Goal: Transaction & Acquisition: Purchase product/service

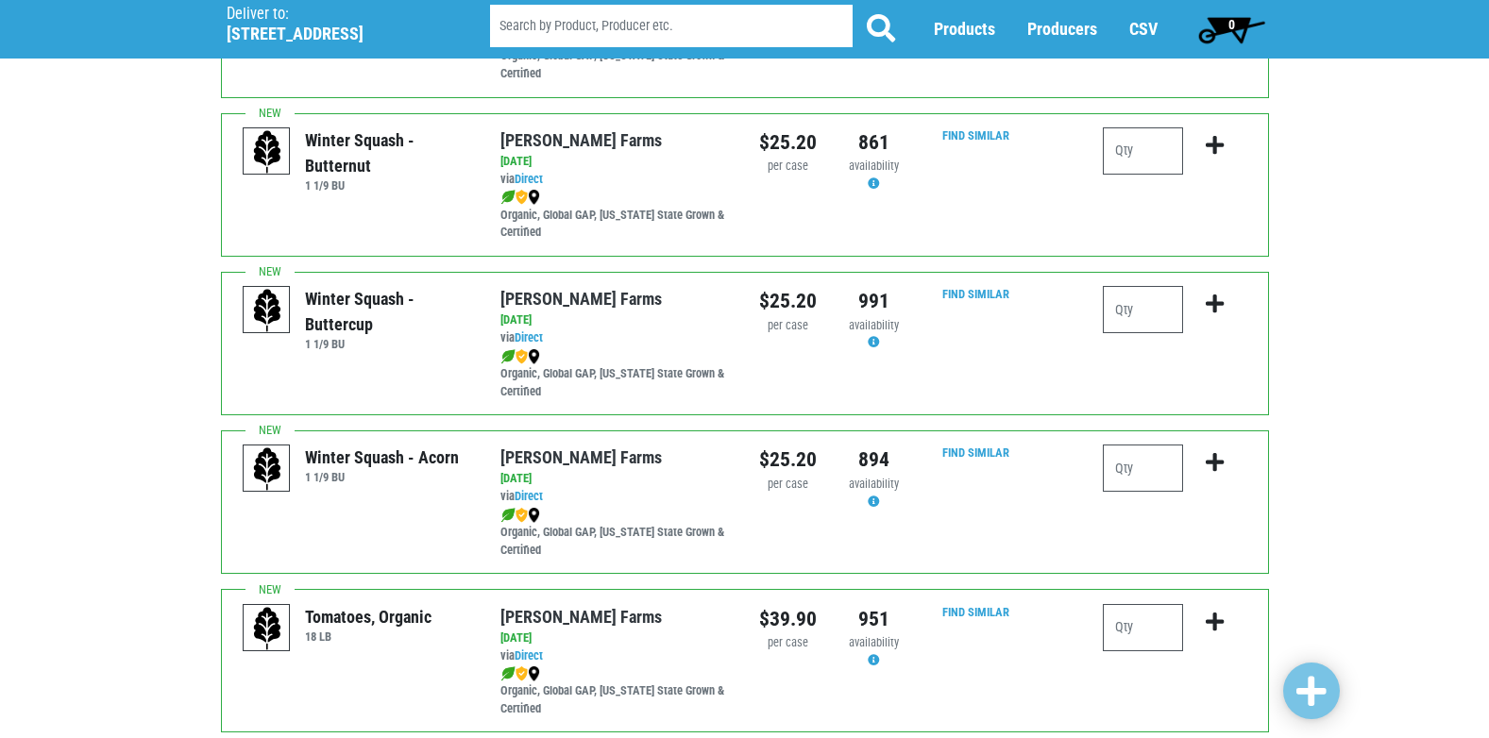
scroll to position [755, 0]
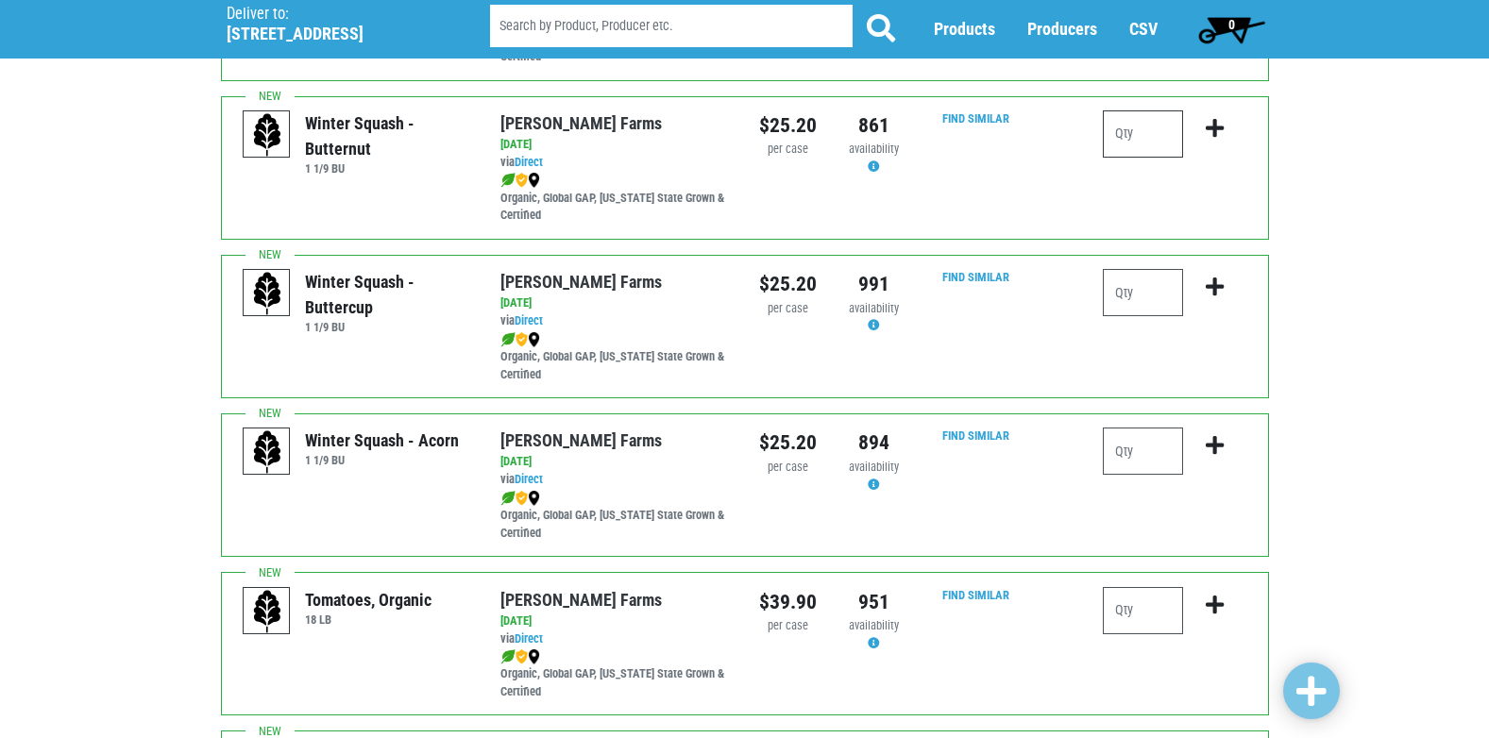
click at [1125, 134] on input "number" at bounding box center [1143, 133] width 80 height 47
type input "1"
click at [1215, 122] on icon "submit" at bounding box center [1215, 128] width 18 height 21
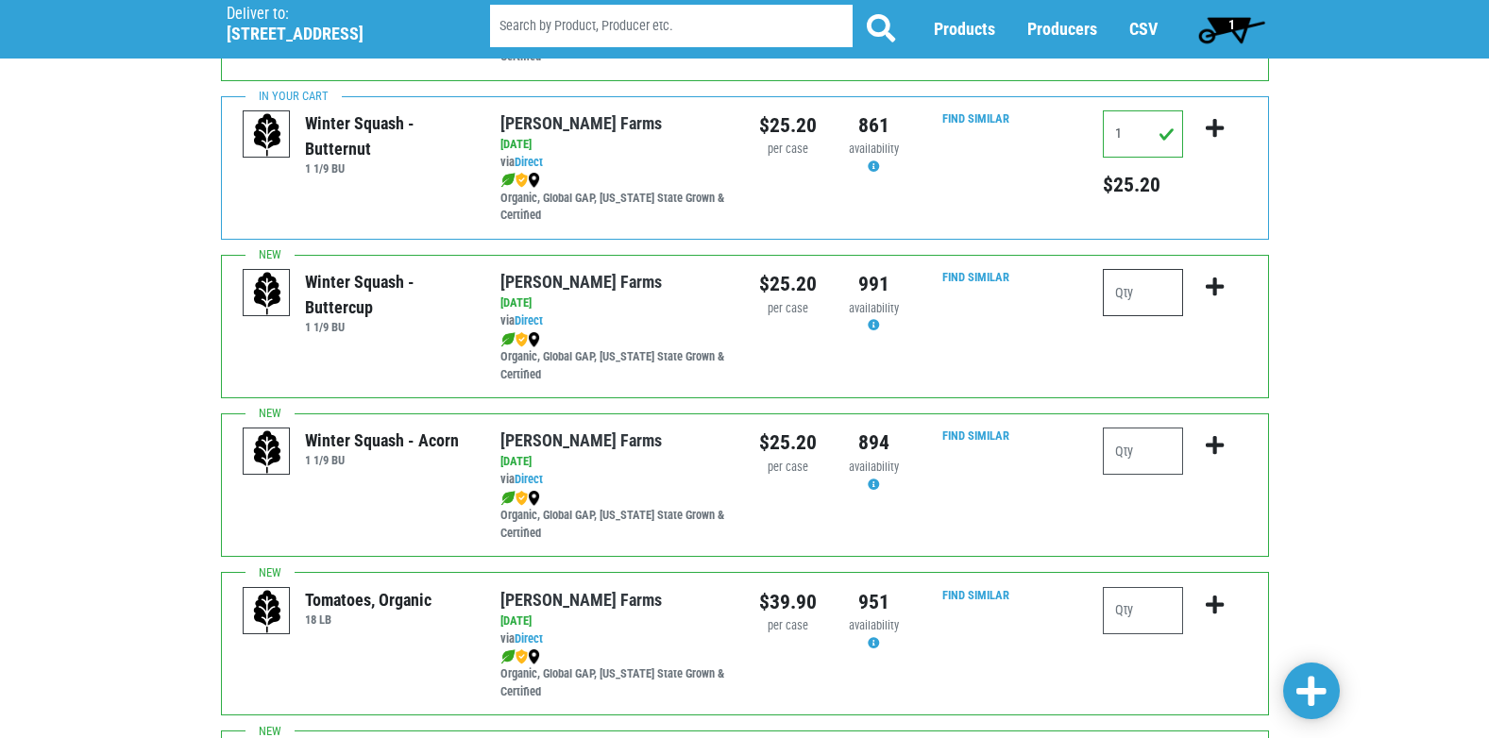
drag, startPoint x: 1134, startPoint y: 295, endPoint x: 1175, endPoint y: 302, distance: 41.3
click at [1135, 295] on input "number" at bounding box center [1143, 292] width 80 height 47
type input "1"
click at [1139, 138] on input "1" at bounding box center [1143, 133] width 80 height 47
type input "0"
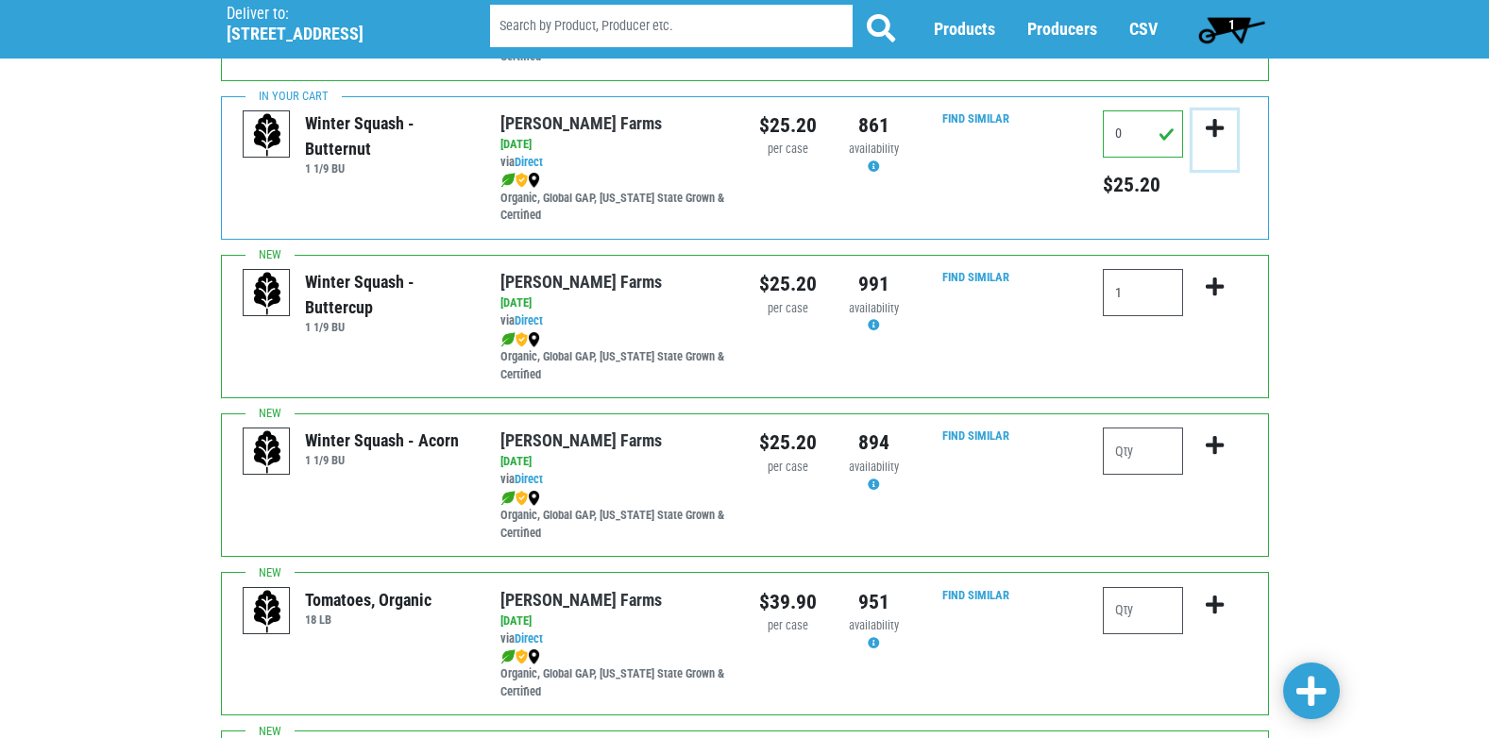
click at [1213, 138] on icon "submit" at bounding box center [1215, 128] width 18 height 21
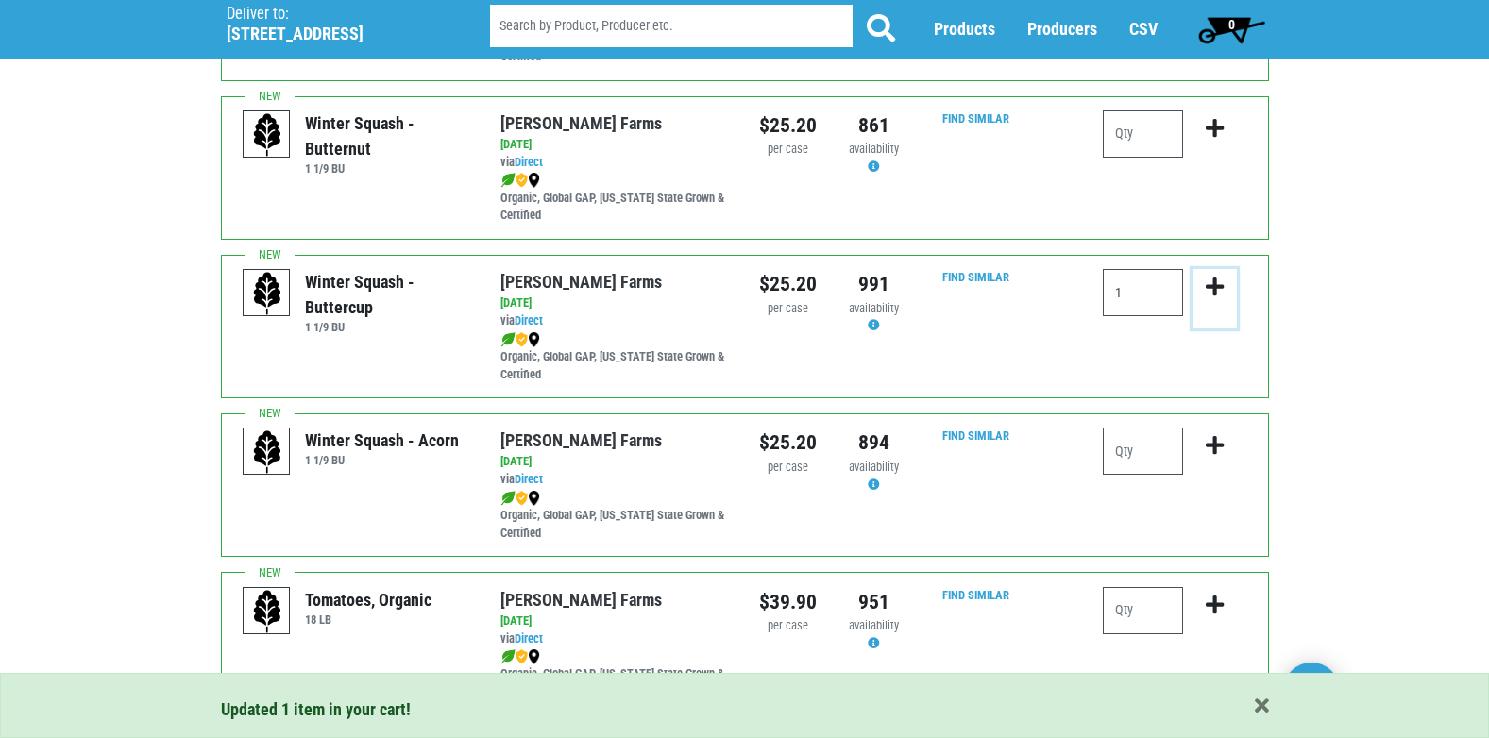
click at [1208, 284] on icon "submit" at bounding box center [1215, 287] width 18 height 21
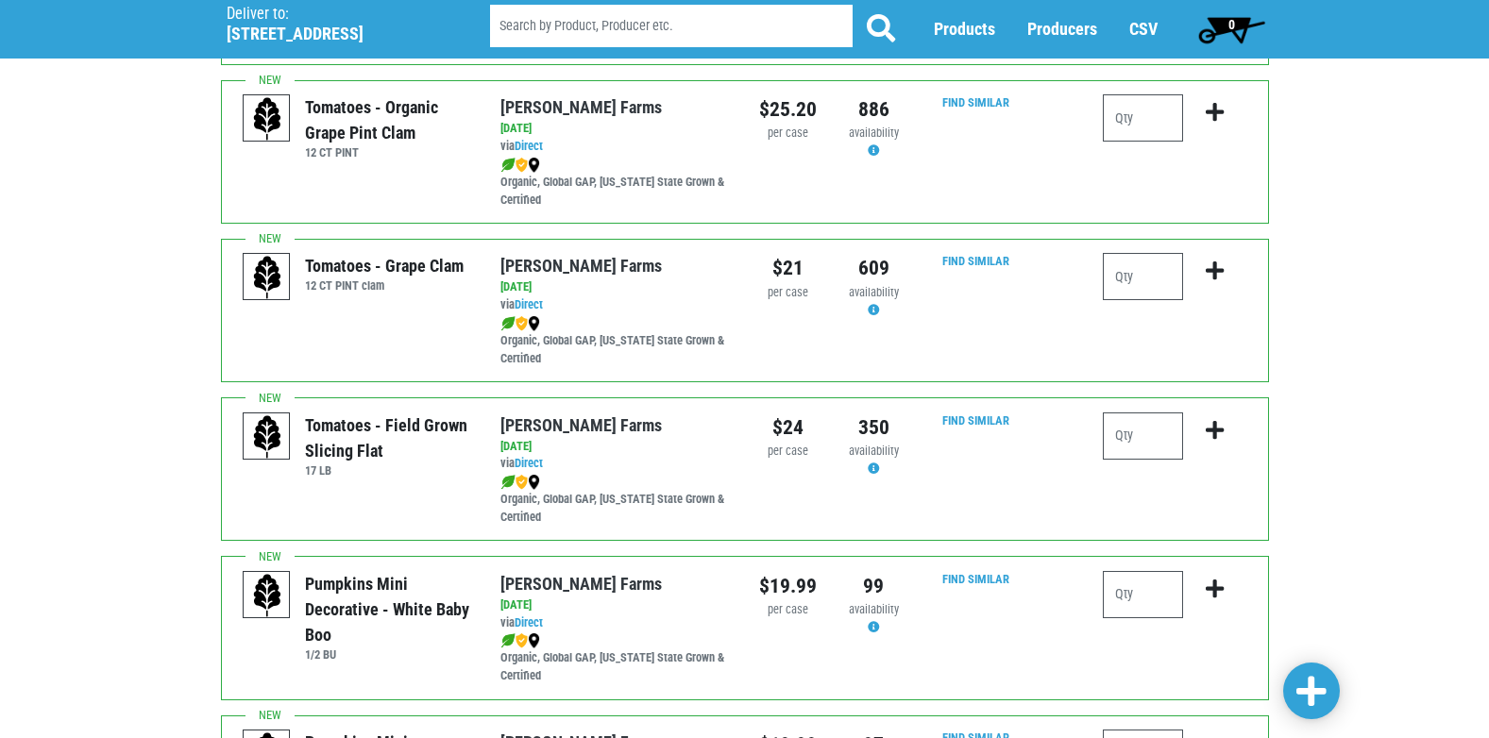
scroll to position [1605, 0]
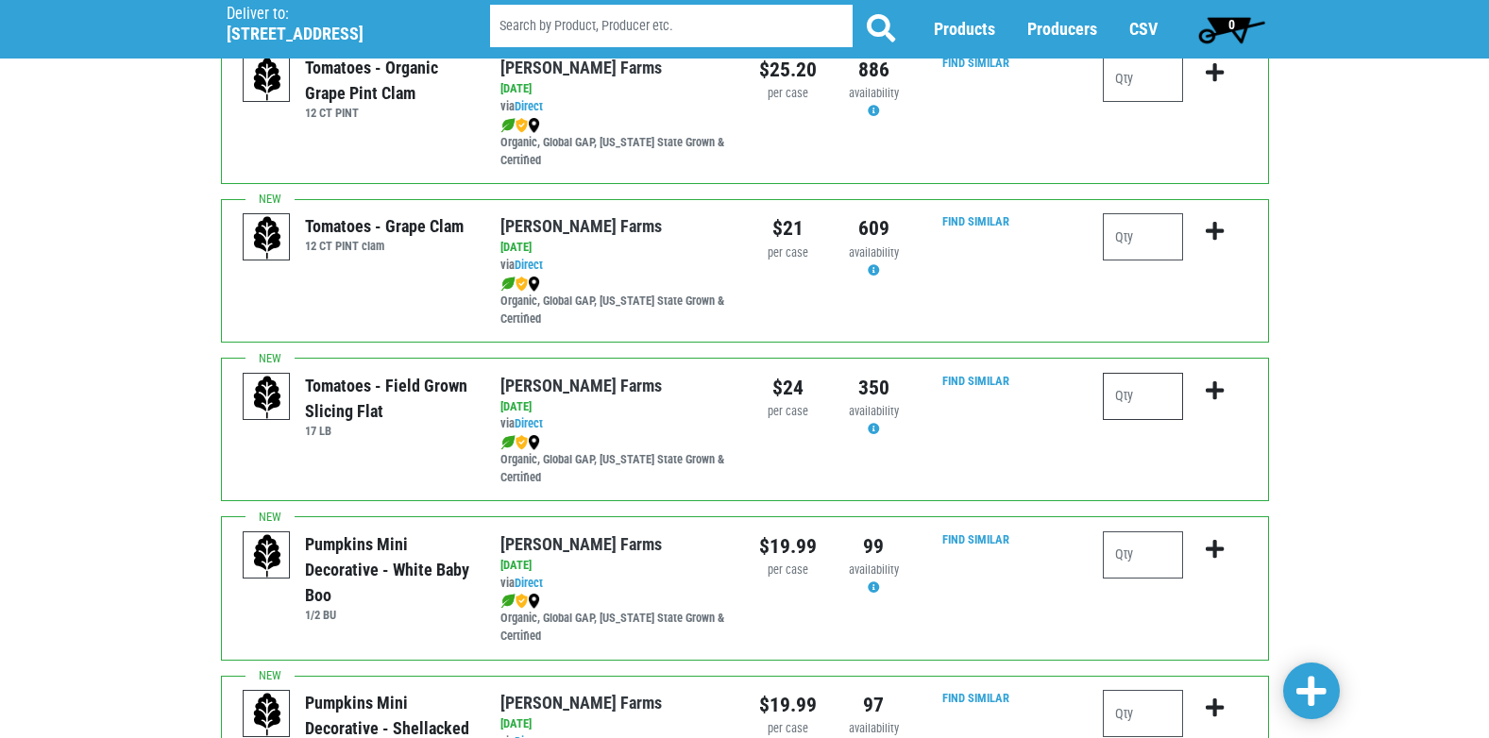
click at [1146, 398] on input "number" at bounding box center [1143, 396] width 80 height 47
type input "2"
click at [1205, 383] on button "submit" at bounding box center [1214, 402] width 44 height 59
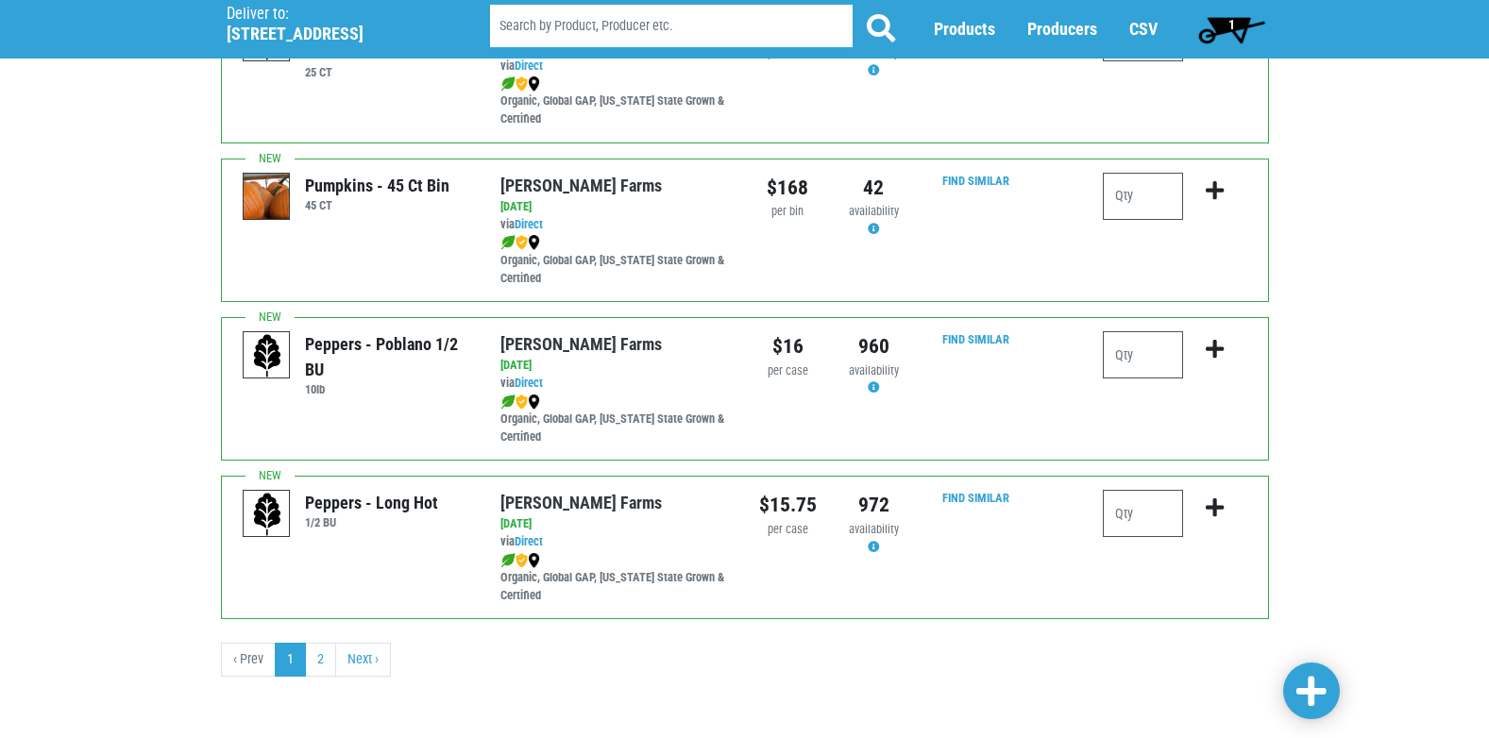
scroll to position [2759, 0]
click at [328, 662] on link "2" at bounding box center [320, 659] width 31 height 34
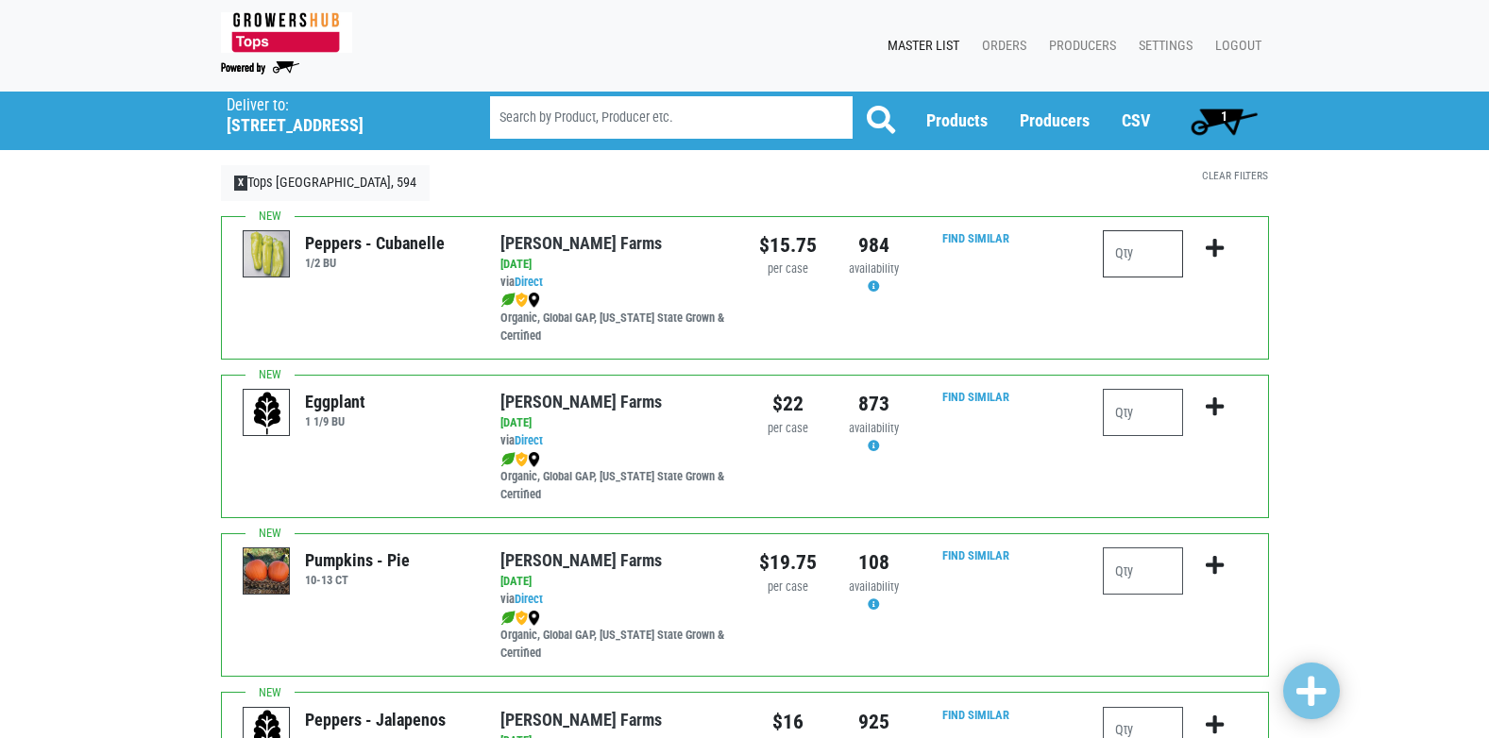
click at [1132, 261] on input "number" at bounding box center [1143, 253] width 80 height 47
type input "1"
click at [1219, 246] on icon "submit" at bounding box center [1215, 248] width 18 height 21
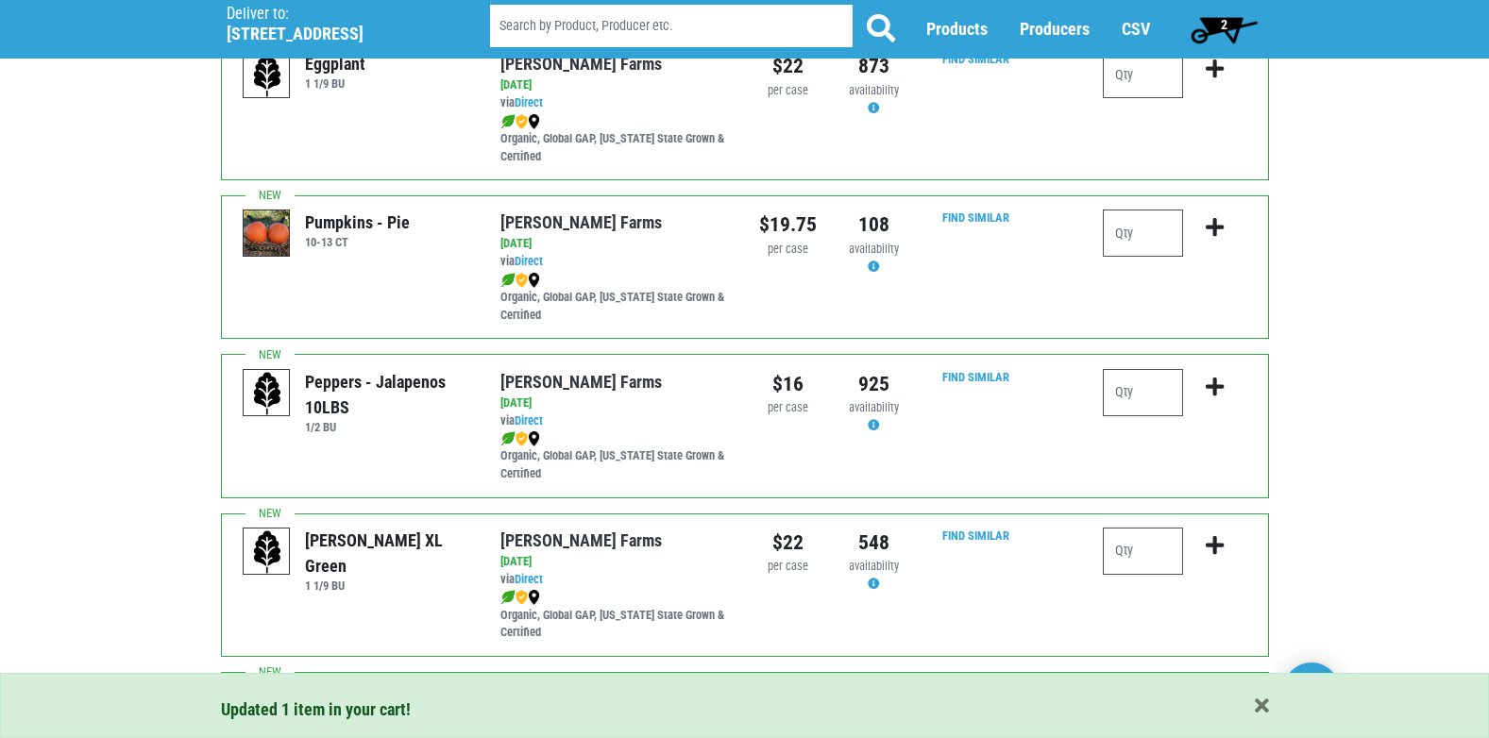
scroll to position [378, 0]
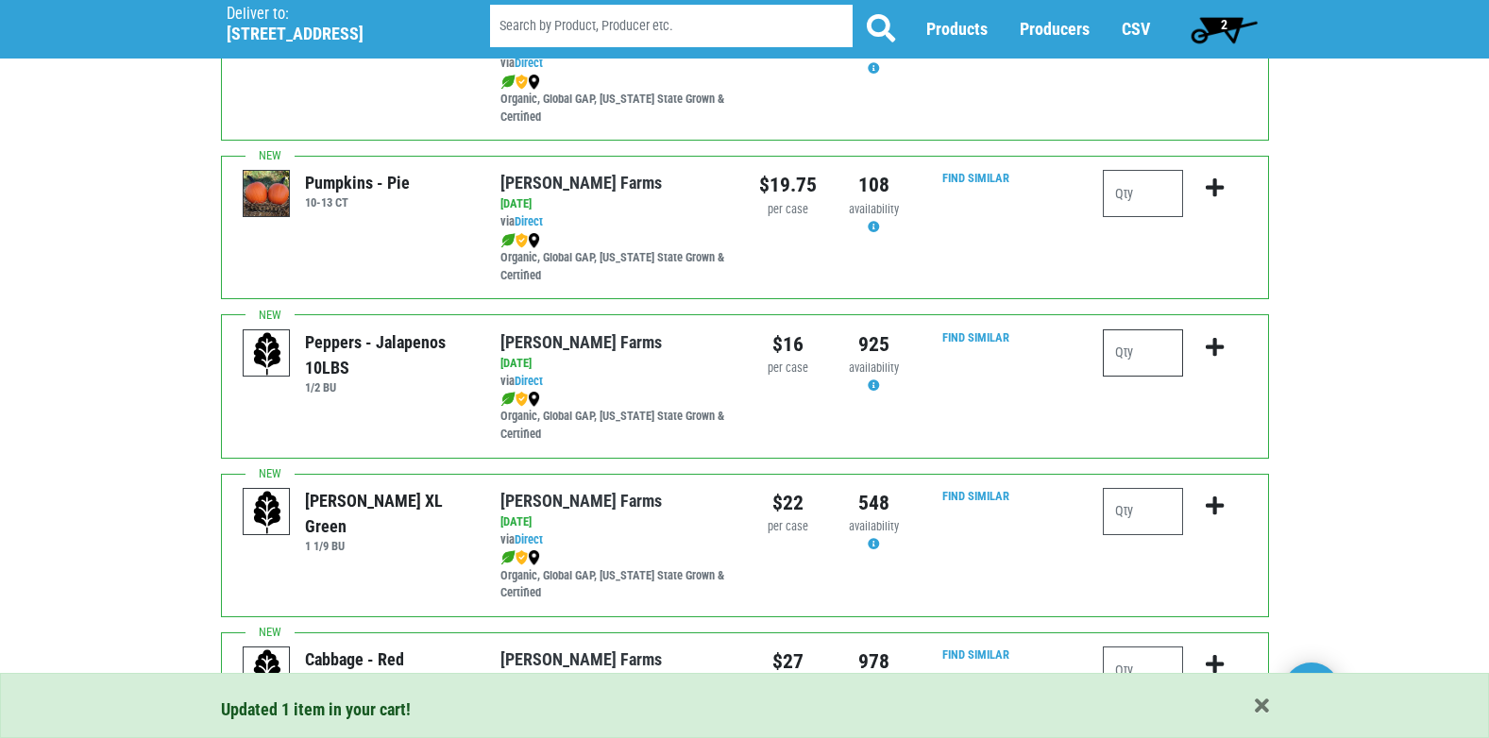
click at [1156, 350] on input "number" at bounding box center [1143, 353] width 80 height 47
type input "1"
click at [1208, 344] on icon "submit" at bounding box center [1215, 347] width 18 height 21
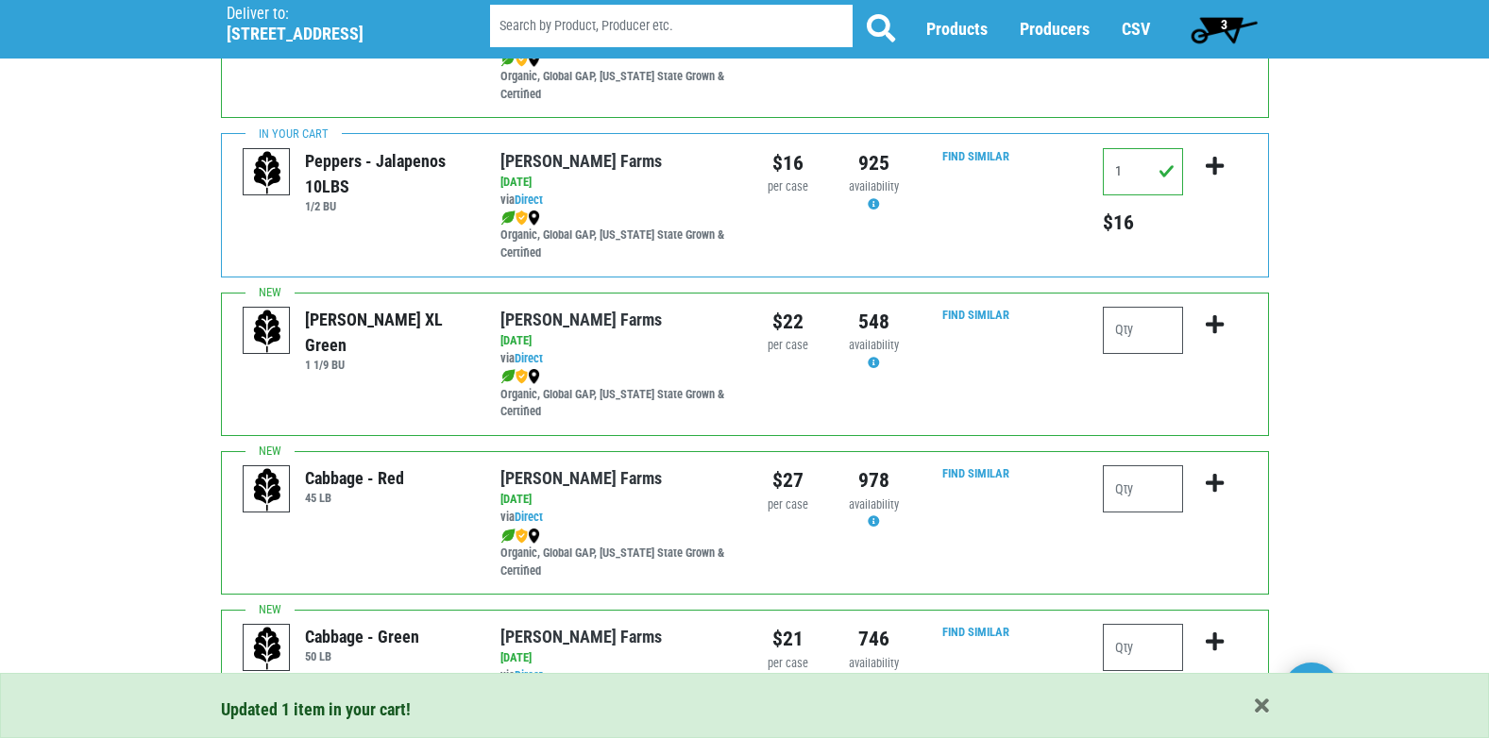
scroll to position [566, 0]
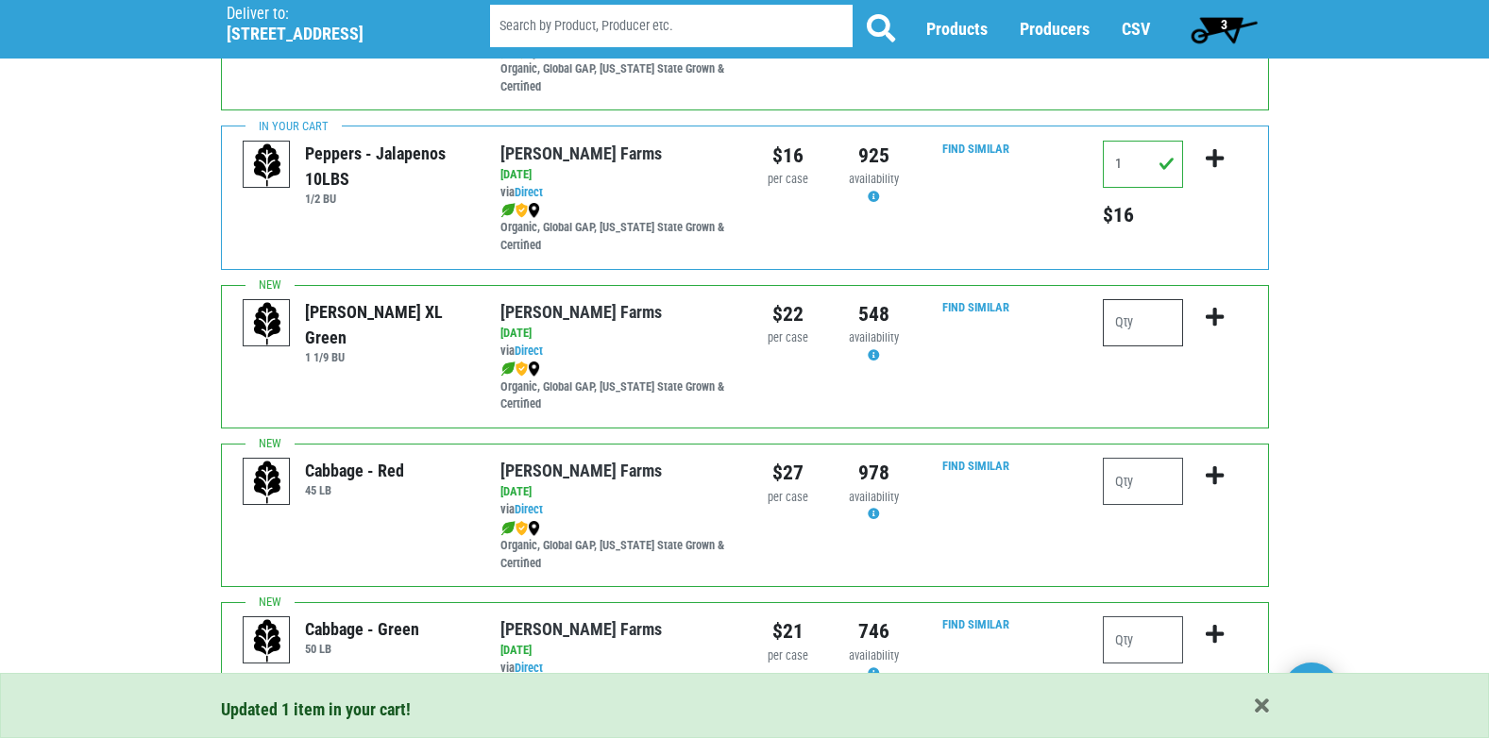
click at [1172, 330] on input "number" at bounding box center [1143, 322] width 80 height 47
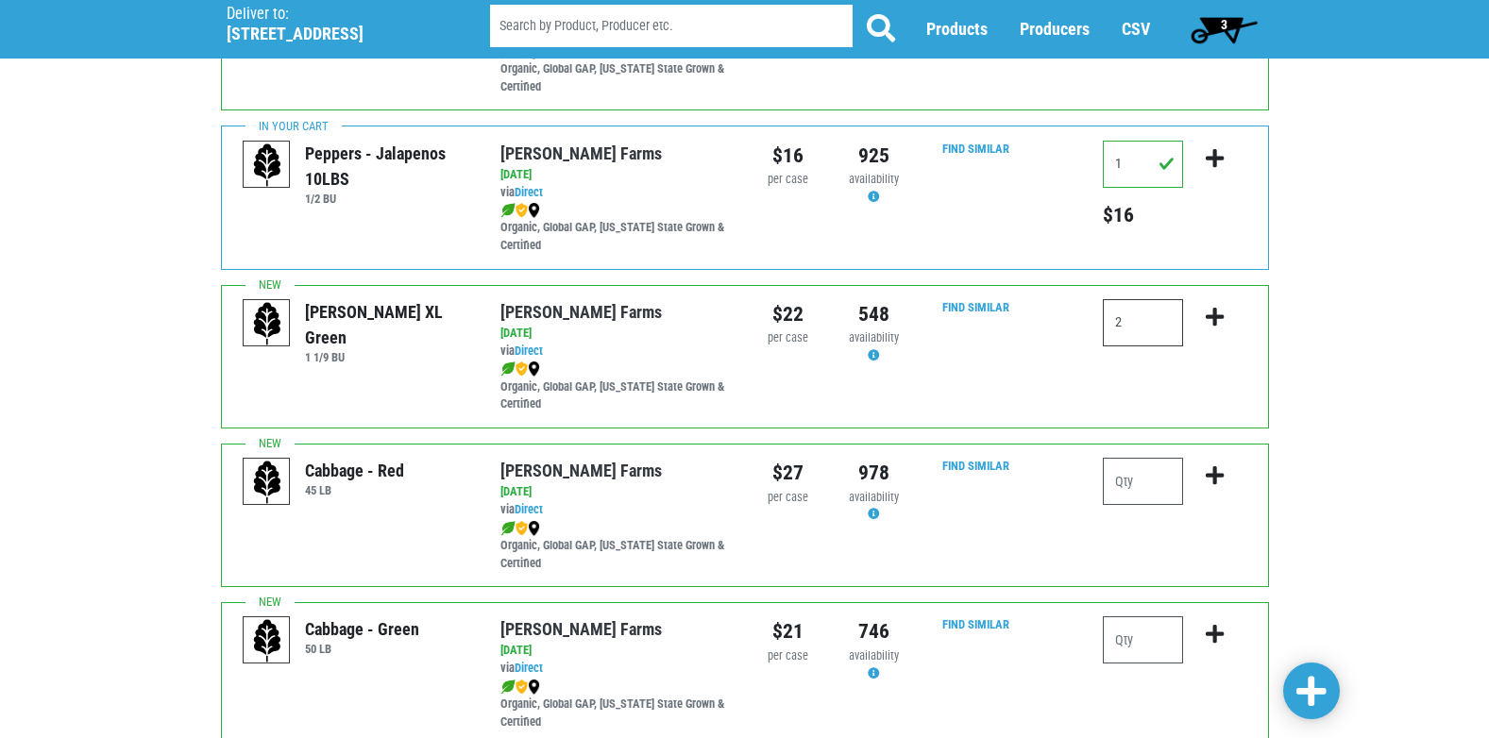
type input "2"
click at [1221, 318] on icon "submit" at bounding box center [1215, 317] width 18 height 21
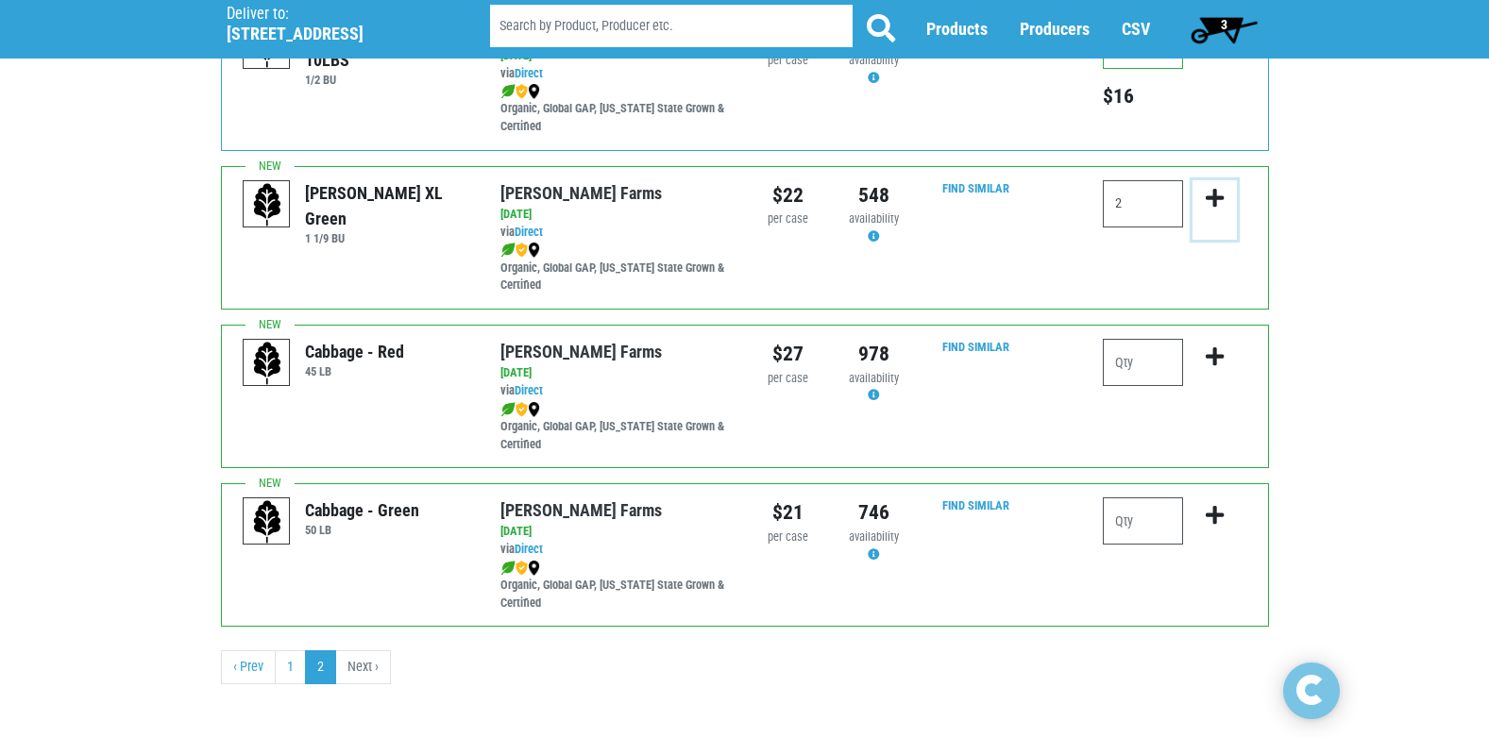
scroll to position [694, 0]
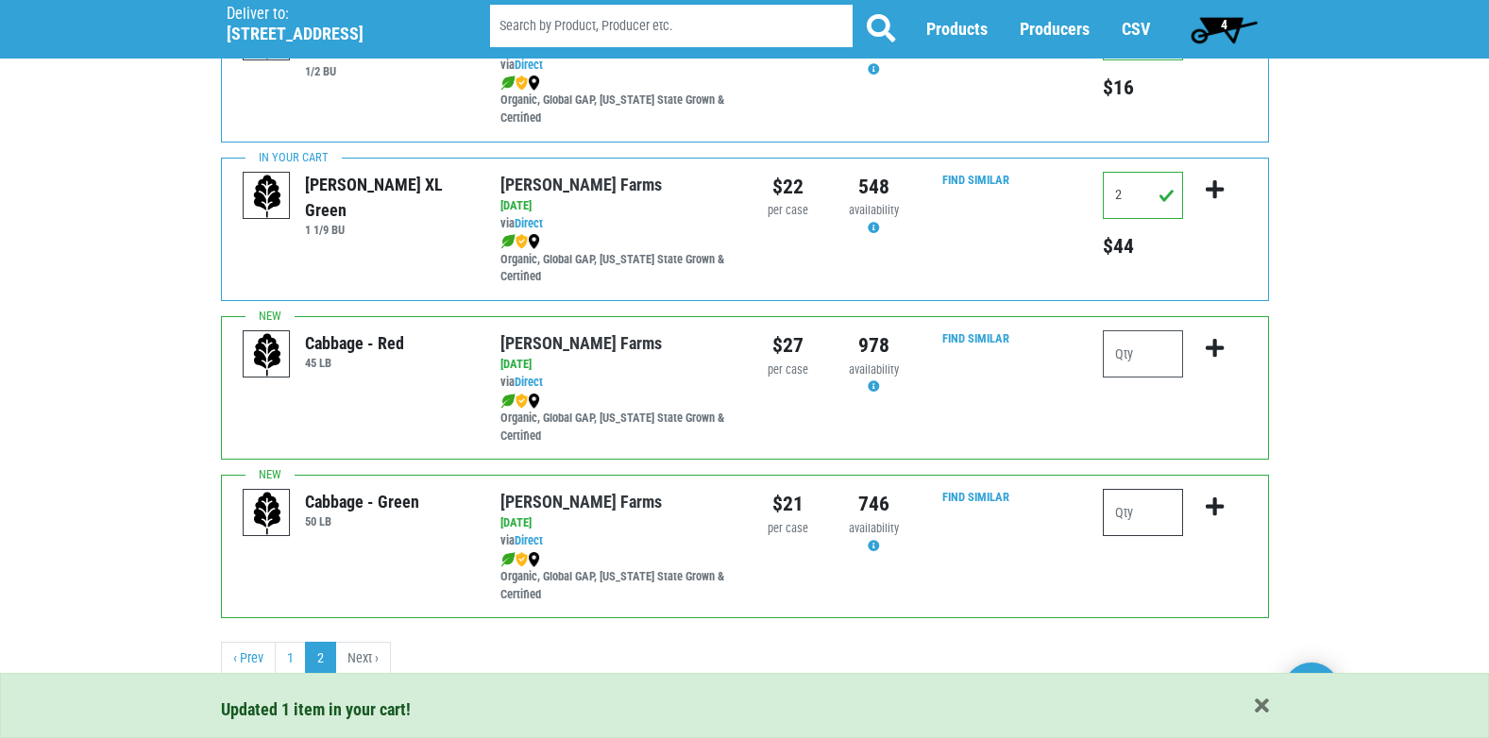
click at [1143, 517] on input "number" at bounding box center [1143, 512] width 80 height 47
type input "1"
click at [1214, 499] on icon "submit" at bounding box center [1215, 507] width 18 height 21
click at [289, 648] on link "1" at bounding box center [290, 659] width 31 height 34
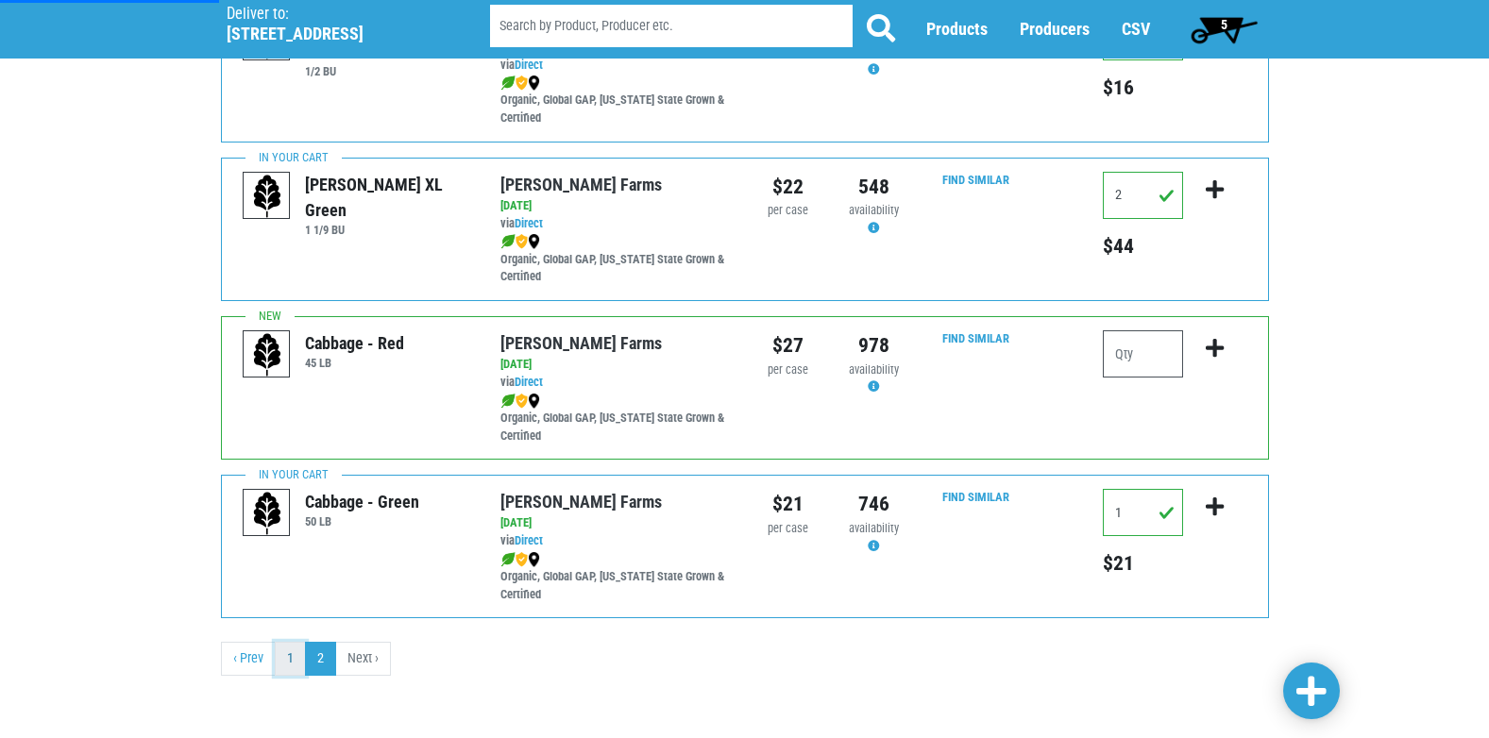
click at [289, 662] on link "1" at bounding box center [290, 659] width 31 height 34
click at [283, 657] on link "1" at bounding box center [290, 659] width 31 height 34
click at [219, 656] on div "Peppers - Cubanelle 1/2 BU [PERSON_NAME][GEOGRAPHIC_DATA] via Direct on [DATE] …" at bounding box center [745, 107] width 1076 height 1170
click at [264, 659] on link "‹ Prev" at bounding box center [248, 659] width 55 height 34
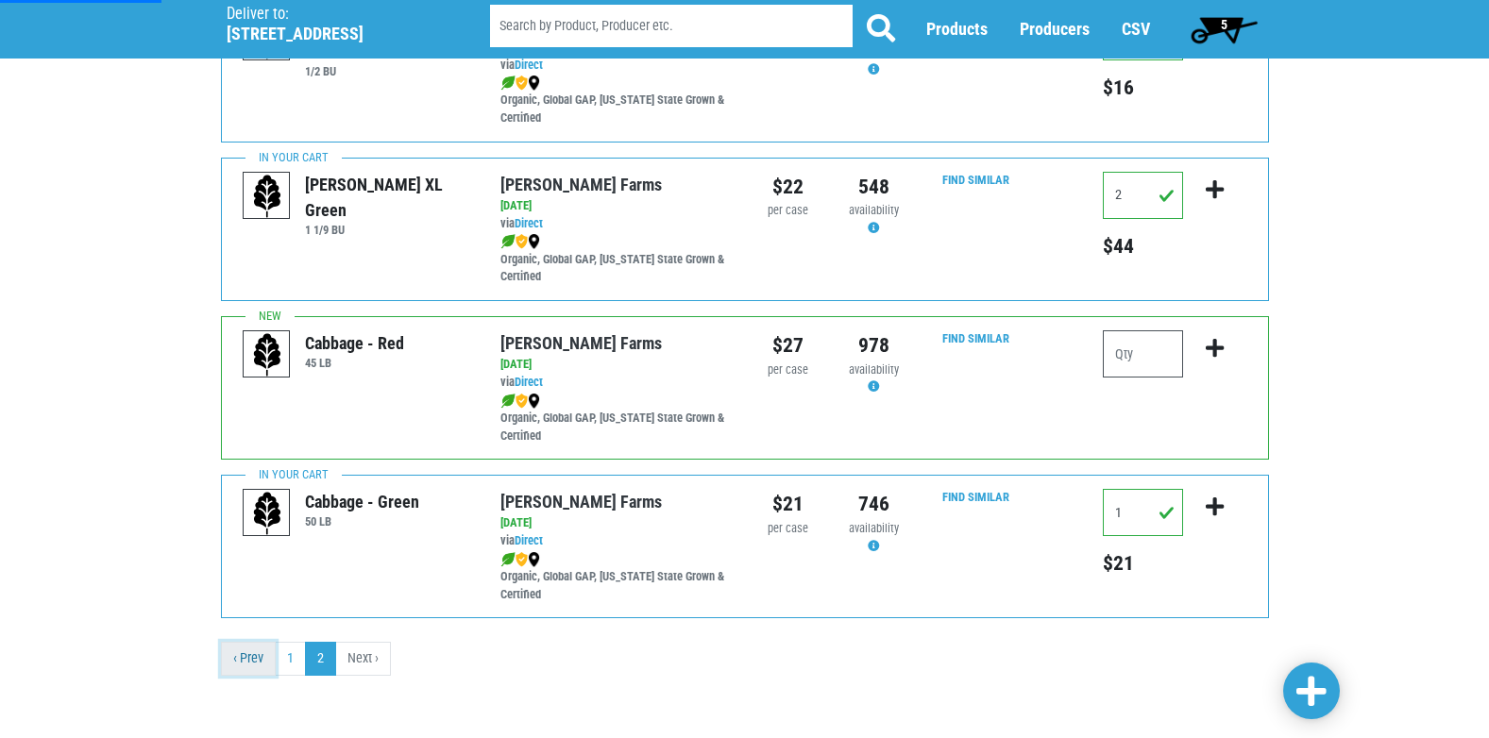
click at [259, 657] on link "‹ Prev" at bounding box center [248, 659] width 55 height 34
click at [257, 657] on link "‹ Prev" at bounding box center [248, 659] width 55 height 34
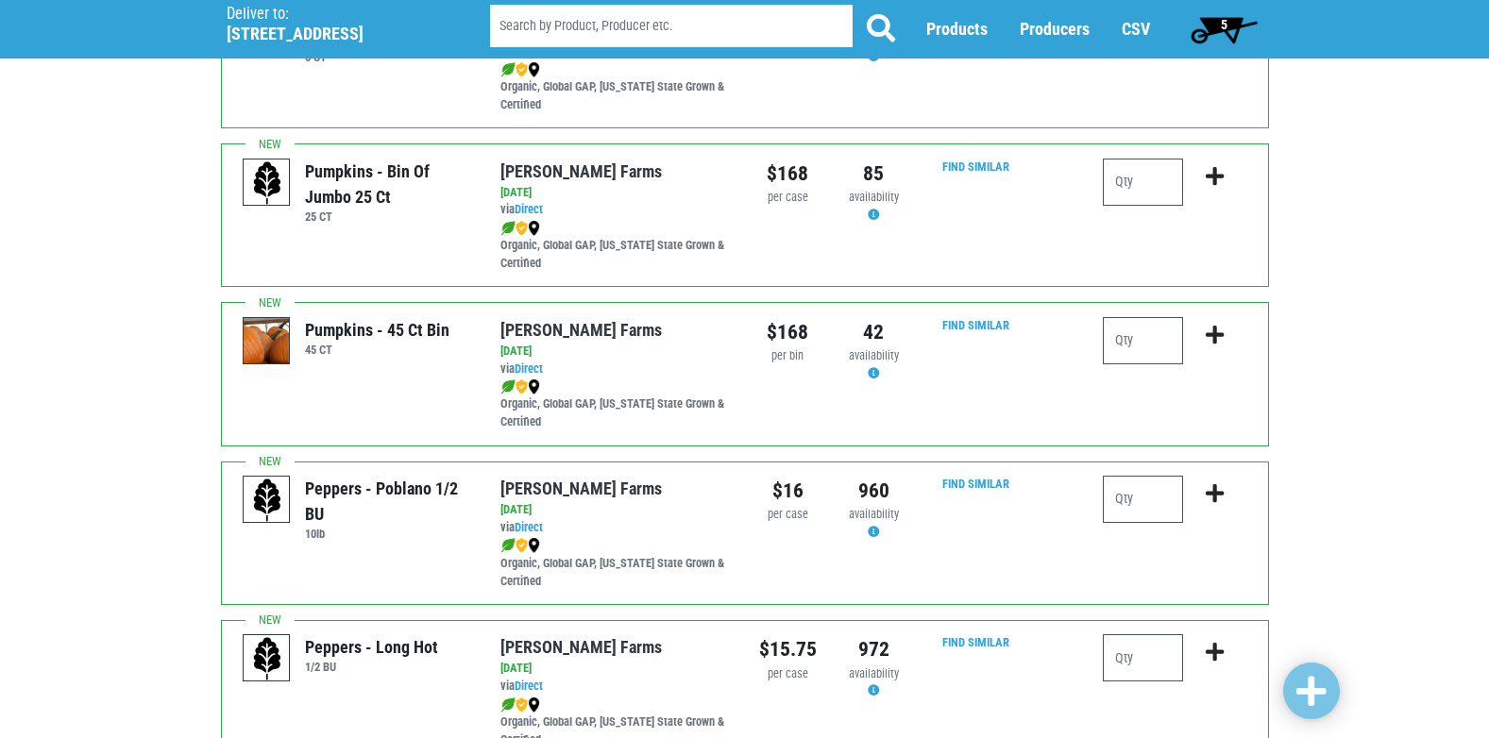
scroll to position [2510, 0]
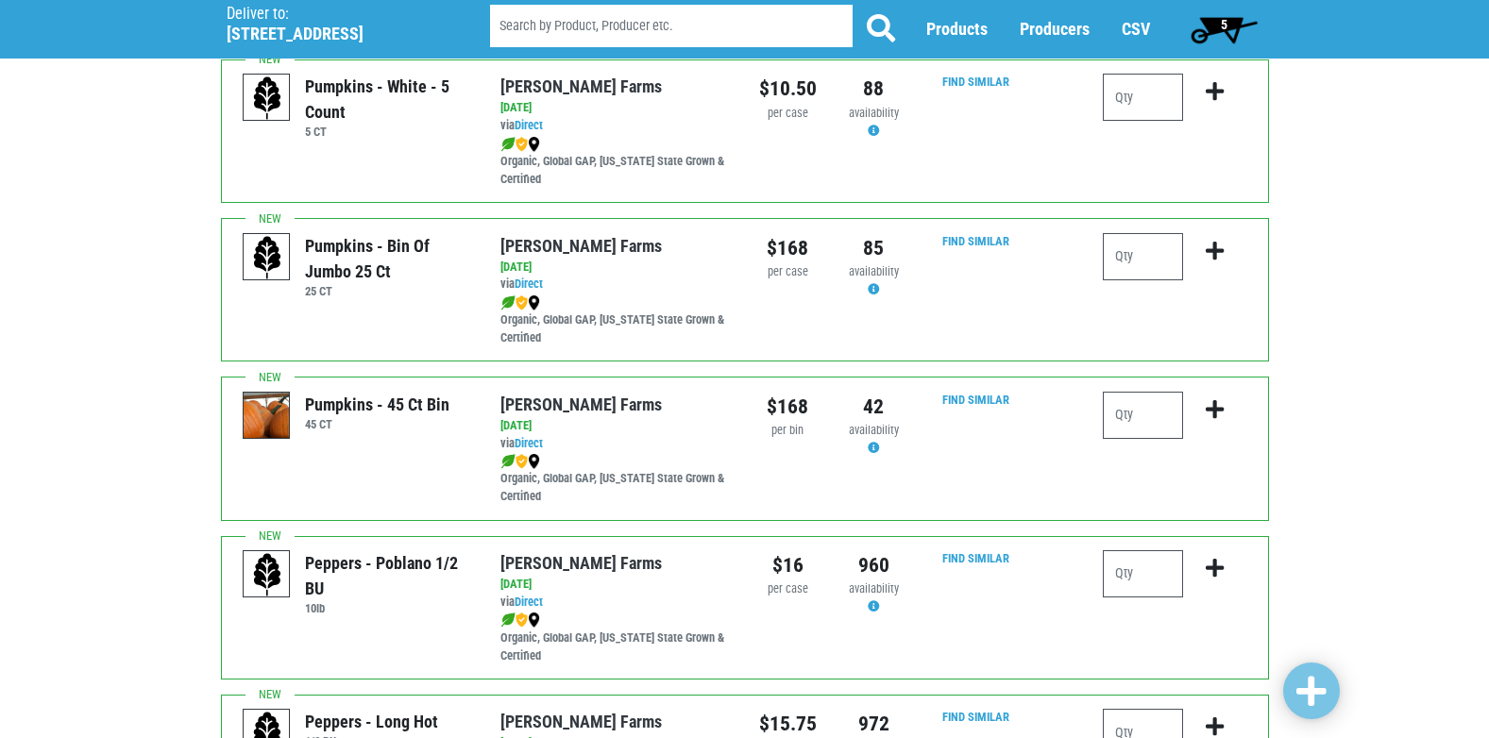
scroll to position [2488, 0]
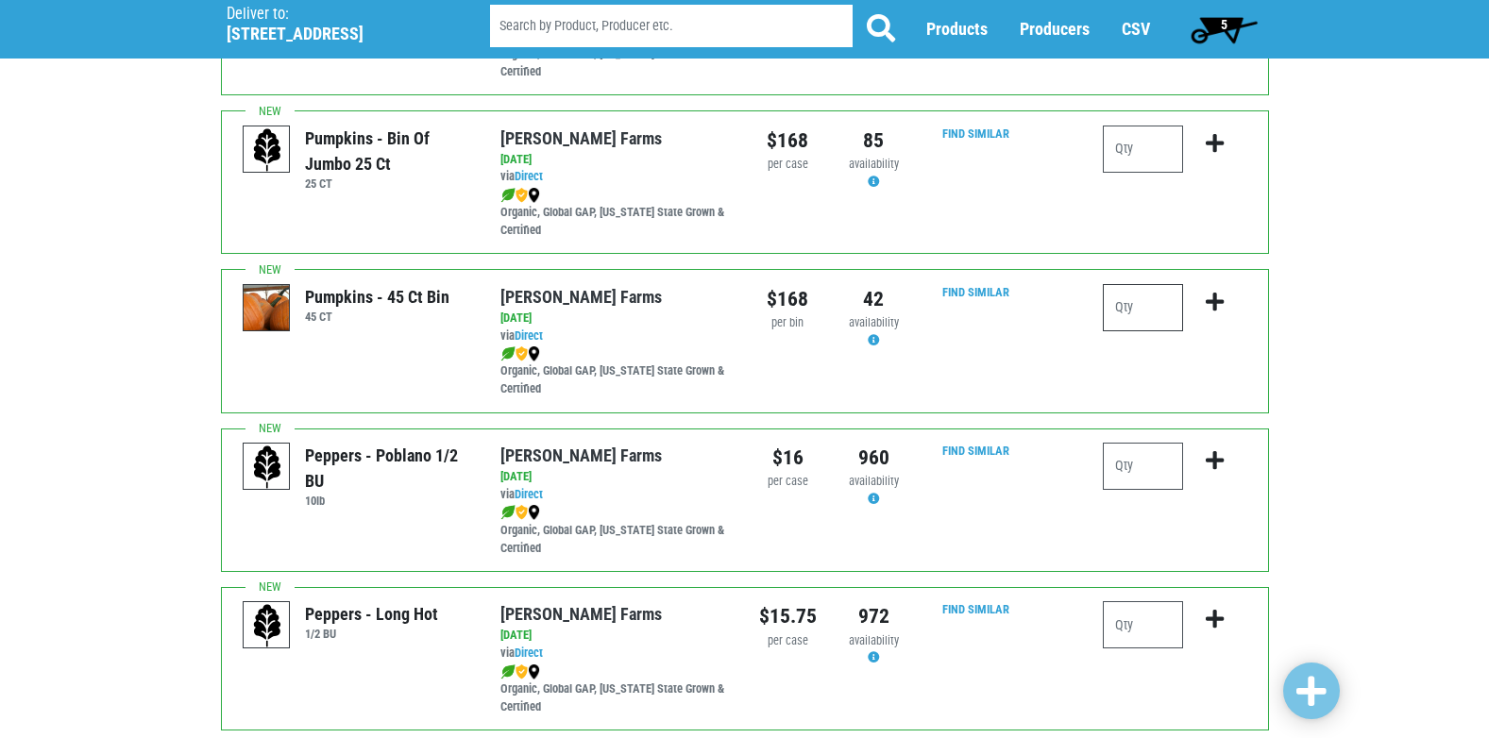
click at [1138, 316] on input "number" at bounding box center [1143, 307] width 80 height 47
click at [1137, 313] on input "number" at bounding box center [1143, 307] width 80 height 47
type input "1"
click at [1219, 296] on icon "submit" at bounding box center [1215, 302] width 18 height 21
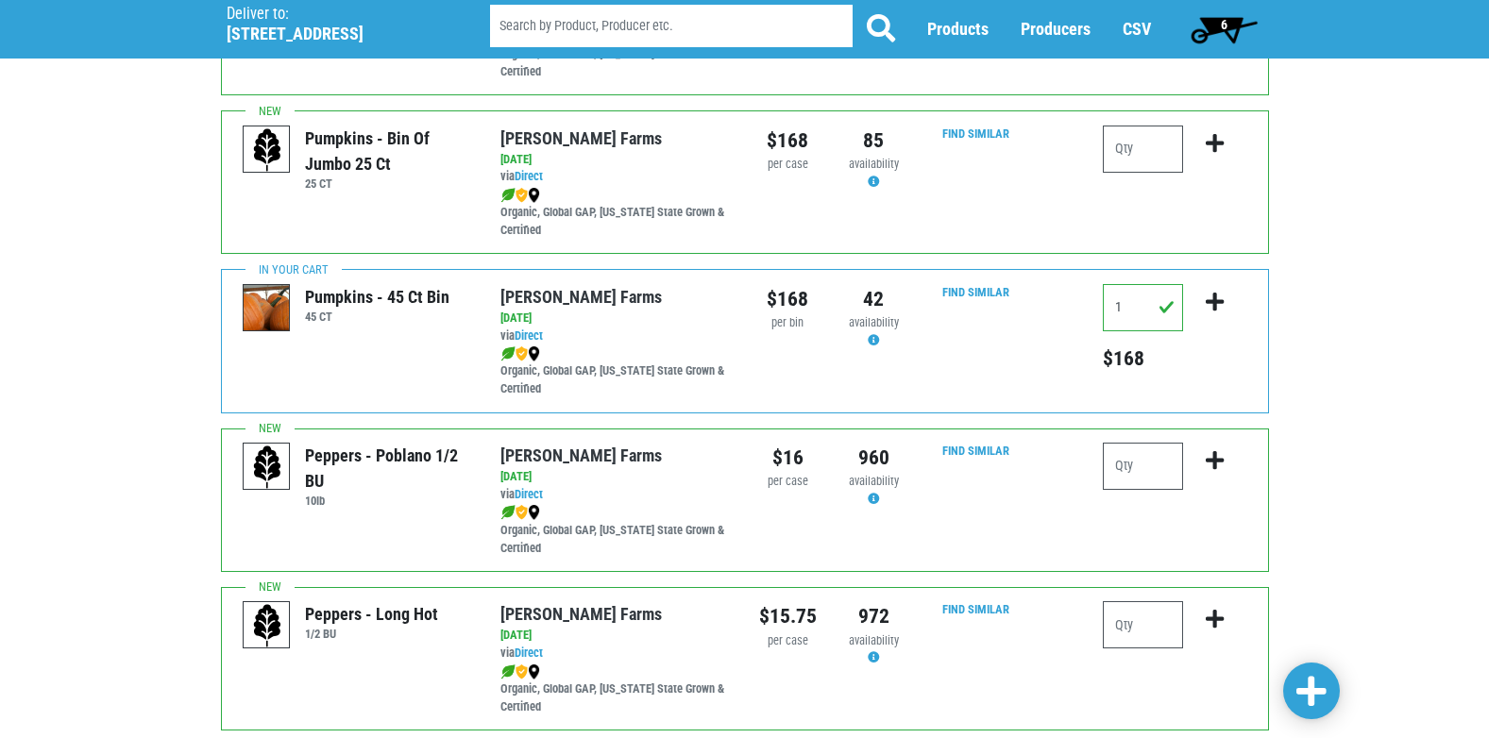
click at [1218, 29] on span "6" at bounding box center [1224, 29] width 84 height 38
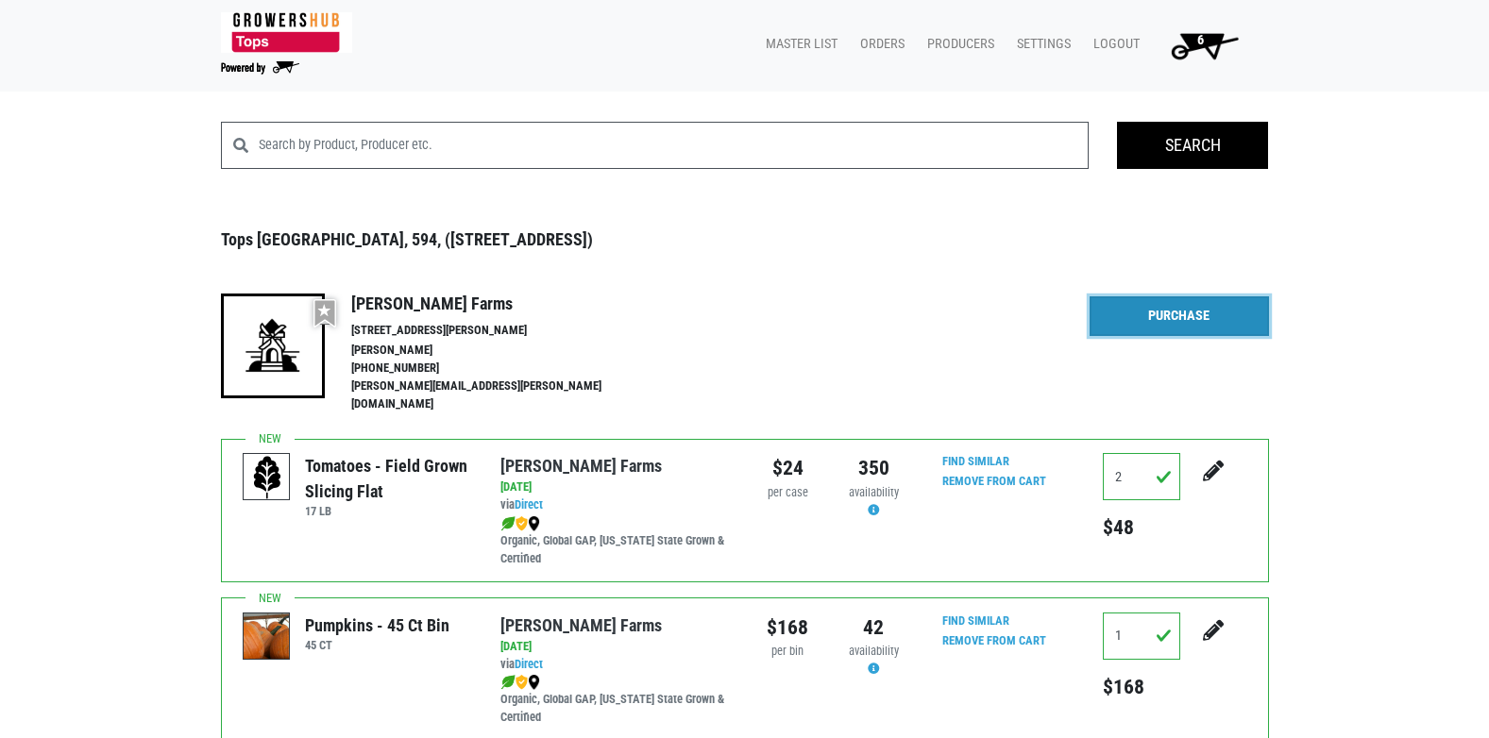
click at [1195, 315] on link "Purchase" at bounding box center [1179, 316] width 179 height 40
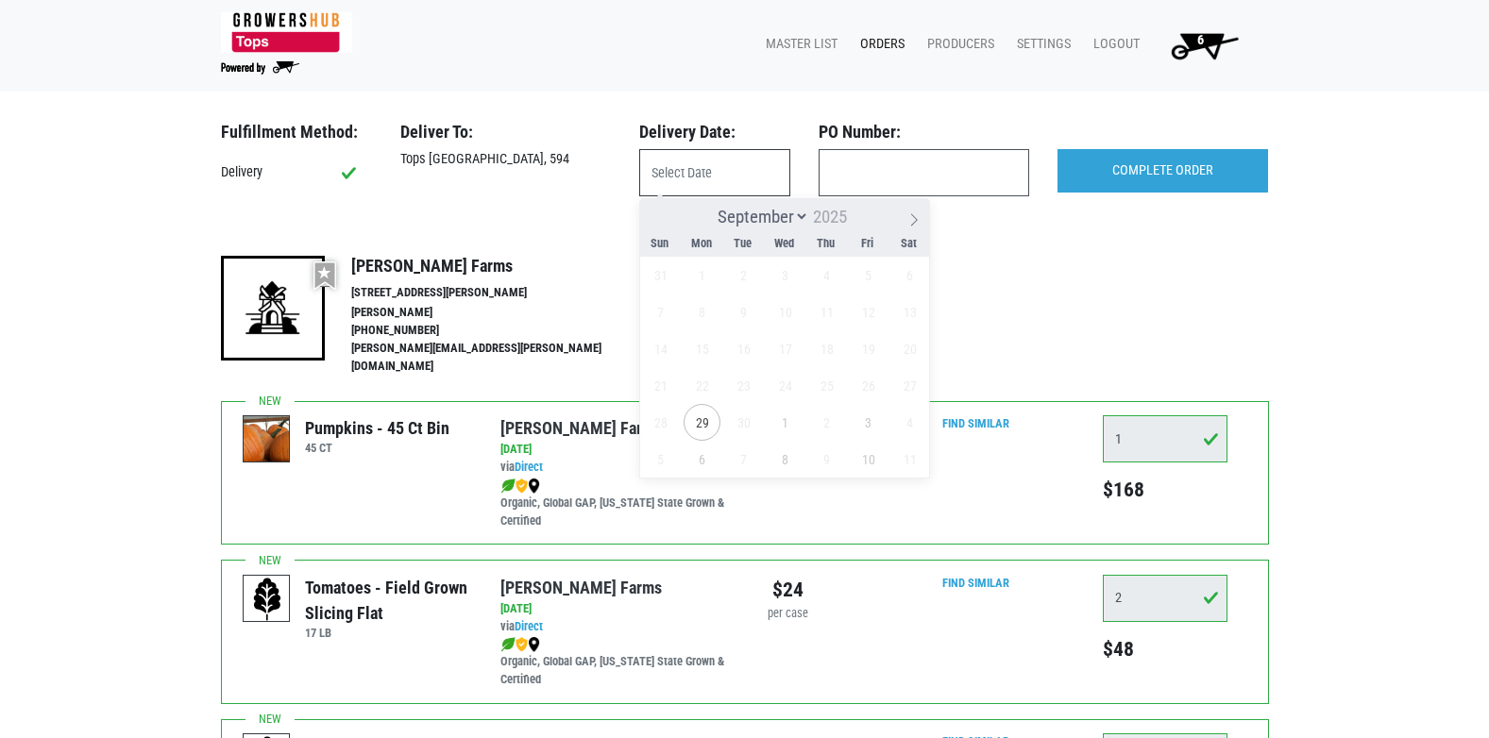
click at [693, 159] on input "text" at bounding box center [714, 172] width 151 height 47
click at [707, 428] on span "29" at bounding box center [702, 422] width 37 height 37
type input "[DATE]"
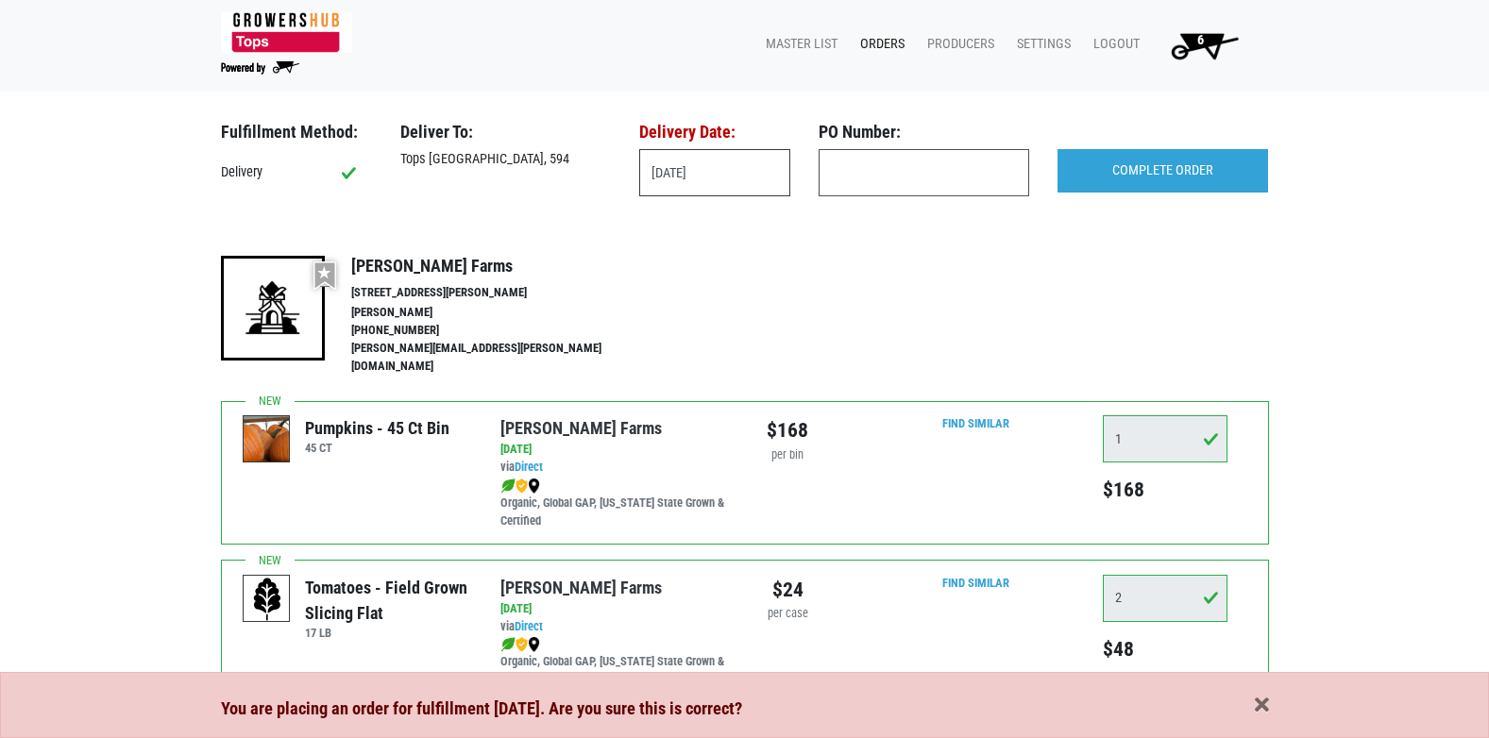
click at [742, 183] on input "[DATE]" at bounding box center [714, 172] width 151 height 47
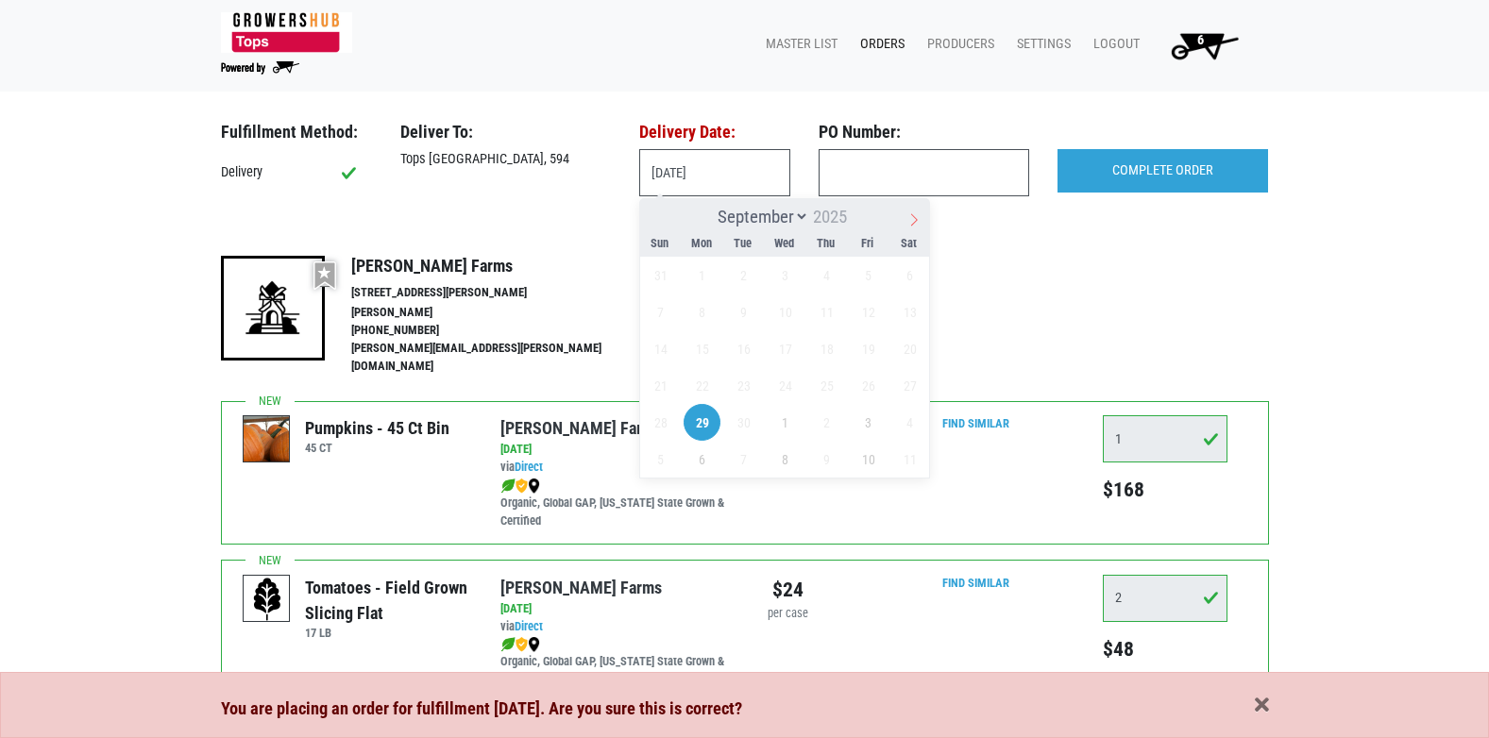
click at [917, 221] on icon at bounding box center [913, 219] width 13 height 13
select select "9"
click at [788, 276] on span "1" at bounding box center [785, 275] width 37 height 37
type input "2025-10-01"
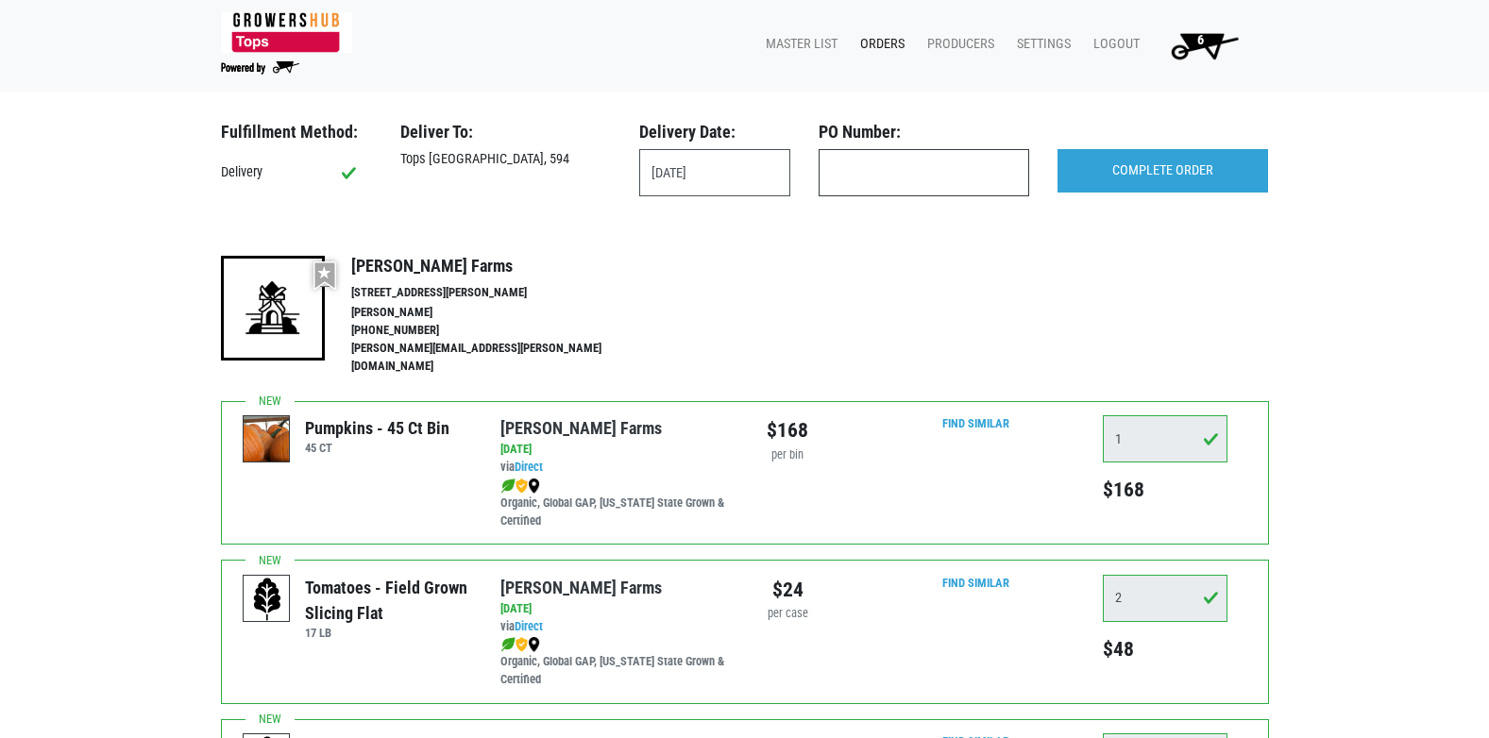
click at [908, 165] on input "text" at bounding box center [924, 172] width 211 height 47
type input "594"
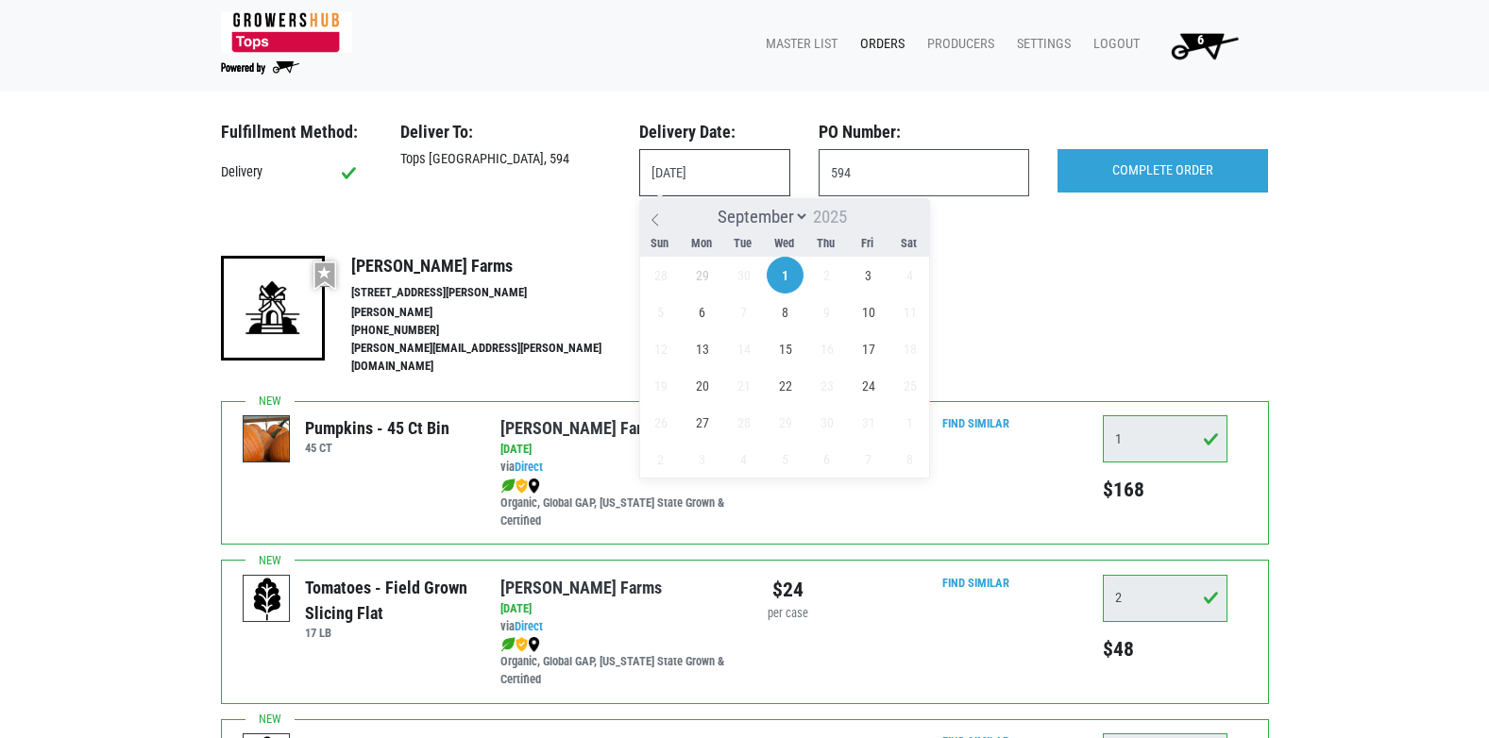
click at [742, 162] on input "2025-10-01" at bounding box center [714, 172] width 151 height 47
click at [904, 163] on input "594" at bounding box center [924, 172] width 211 height 47
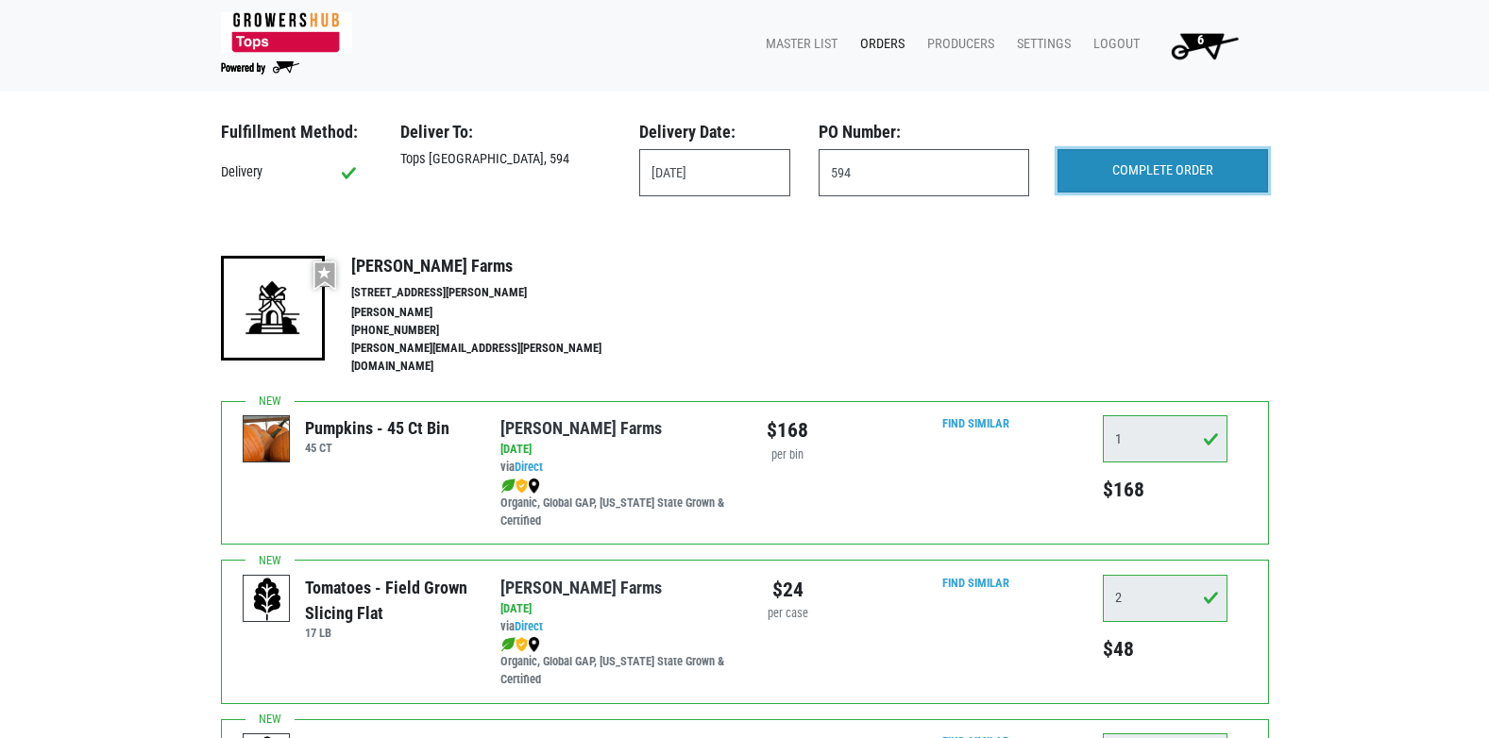
click at [1155, 172] on input "COMPLETE ORDER" at bounding box center [1162, 170] width 211 height 43
